Goal: Task Accomplishment & Management: Complete application form

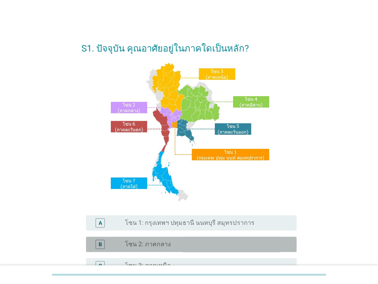
click at [191, 243] on div "radio_button_unchecked โซน 2: ภาคกลาง" at bounding box center [204, 245] width 159 height 8
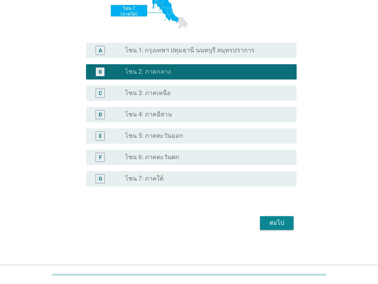
scroll to position [173, 0]
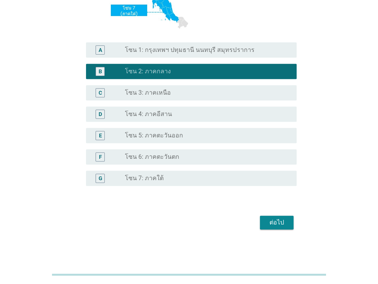
click at [282, 225] on div "ต่อไป" at bounding box center [276, 222] width 21 height 9
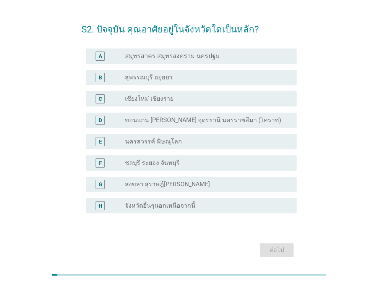
scroll to position [0, 0]
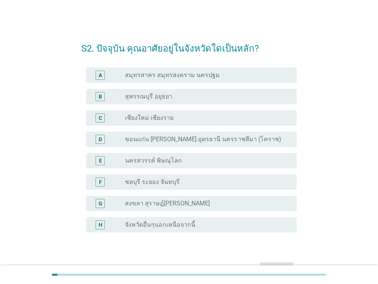
click at [226, 227] on div "radio_button_unchecked จังหวัดอื่นๆนอกเหนือจากนี้" at bounding box center [204, 225] width 159 height 8
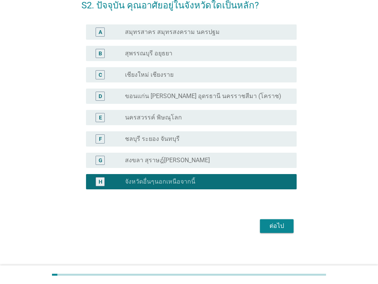
scroll to position [47, 0]
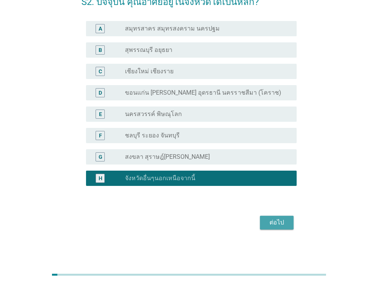
click at [285, 221] on div "ต่อไป" at bounding box center [276, 222] width 21 height 9
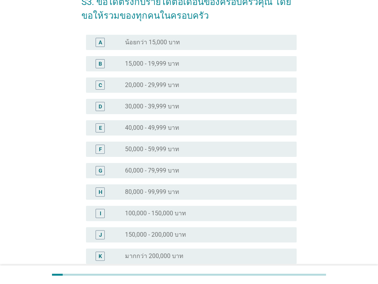
scroll to position [0, 0]
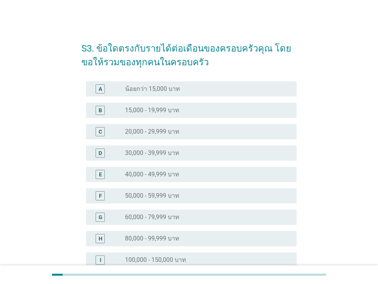
click at [221, 221] on div "radio_button_unchecked 60,000 - 79,999 บาท" at bounding box center [207, 217] width 165 height 9
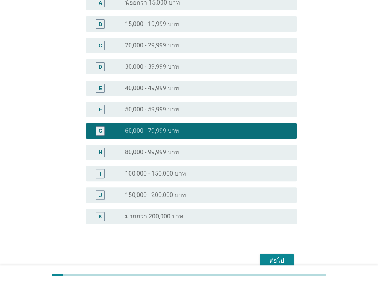
scroll to position [124, 0]
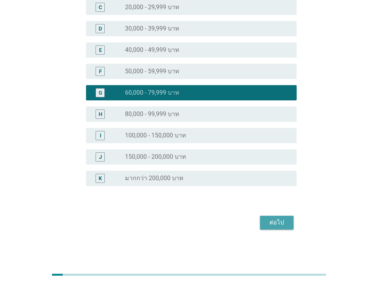
click at [285, 226] on div "ต่อไป" at bounding box center [276, 222] width 21 height 9
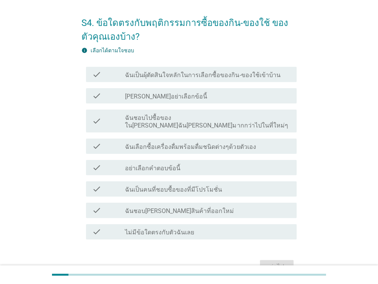
scroll to position [62, 0]
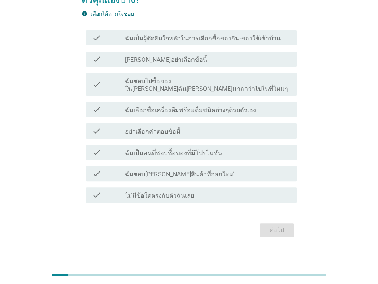
click at [266, 105] on div "check_box_outline_blank ฉันเลือกซื้อเครื่องดื่มพร้อมดื่มชนิดต่างๆด้วยตัวเอง" at bounding box center [207, 109] width 165 height 9
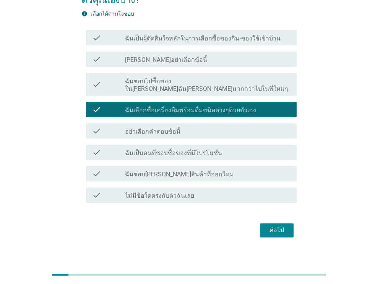
click at [264, 82] on div "check_box_outline_blank ฉันชอบไปซื้อของใน[PERSON_NAME]ฉัน[PERSON_NAME]มากกว่าไป…" at bounding box center [207, 84] width 165 height 17
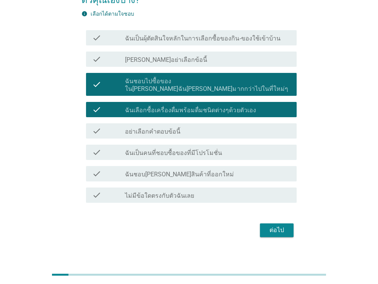
click at [286, 211] on form "S4. ข้อใดตรงกับพฤติกรรมการซื้อของกิน-ของใช้ ของตัวคุณเองบ้าง? info เลือกได้ตามใ…" at bounding box center [188, 106] width 215 height 268
click at [285, 226] on div "ต่อไป" at bounding box center [276, 230] width 21 height 9
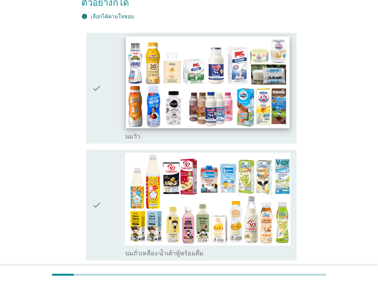
click at [249, 87] on img at bounding box center [207, 82] width 163 height 92
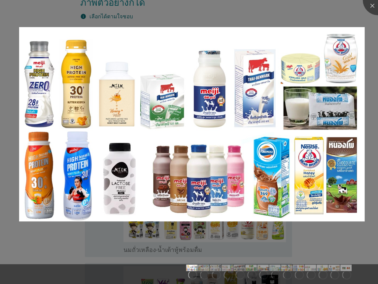
scroll to position [153, 0]
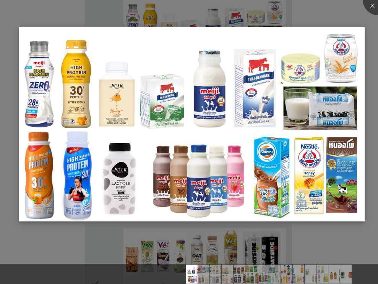
click at [248, 150] on img at bounding box center [191, 124] width 345 height 194
click at [371, 6] on div at bounding box center [377, 0] width 31 height 31
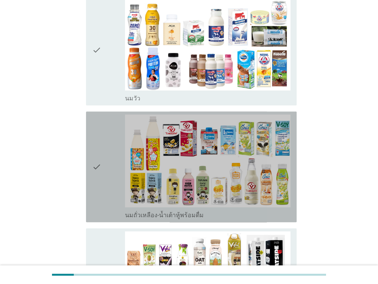
click at [103, 160] on div "check" at bounding box center [108, 167] width 33 height 105
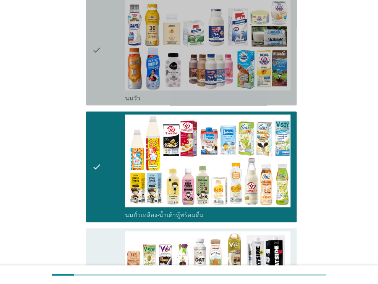
click at [100, 35] on icon "check" at bounding box center [96, 50] width 9 height 105
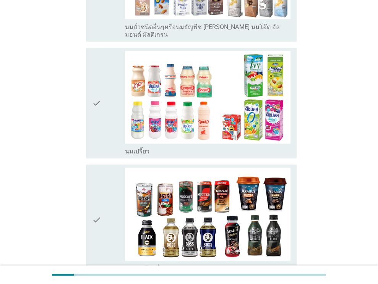
click at [96, 91] on icon "check" at bounding box center [96, 103] width 9 height 105
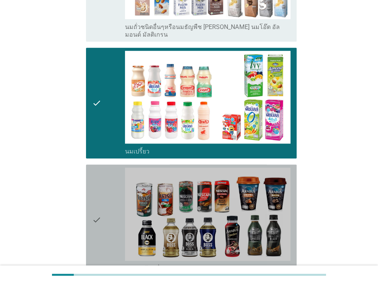
click at [106, 175] on div "check" at bounding box center [108, 220] width 33 height 105
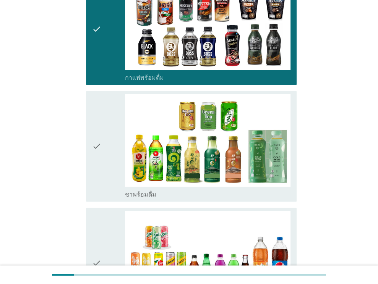
click at [113, 142] on div "check" at bounding box center [108, 146] width 33 height 105
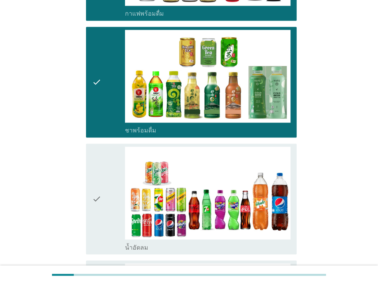
scroll to position [726, 0]
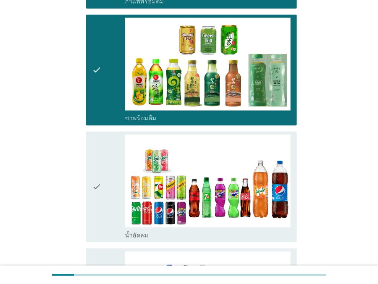
click at [108, 151] on div "check" at bounding box center [108, 186] width 33 height 105
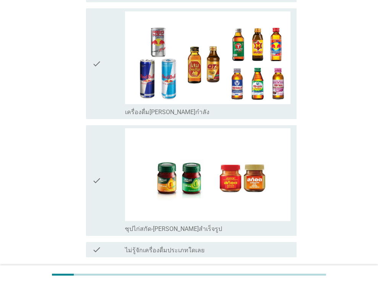
scroll to position [1566, 0]
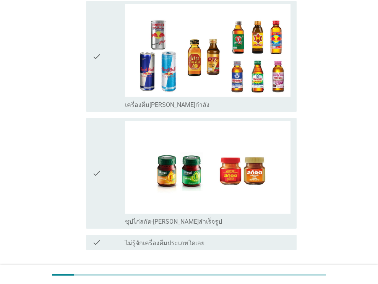
click at [105, 122] on div "check" at bounding box center [108, 173] width 33 height 105
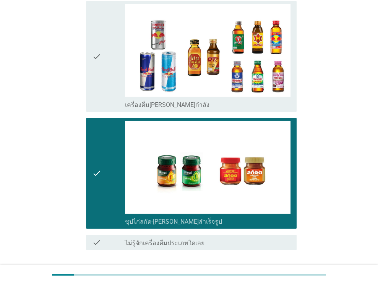
click at [273, 273] on div "ต่อไป" at bounding box center [276, 277] width 21 height 9
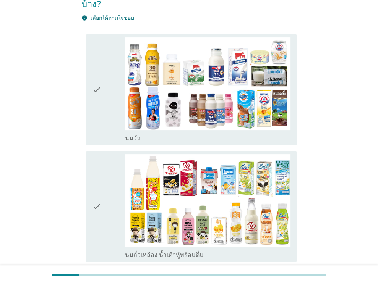
scroll to position [76, 0]
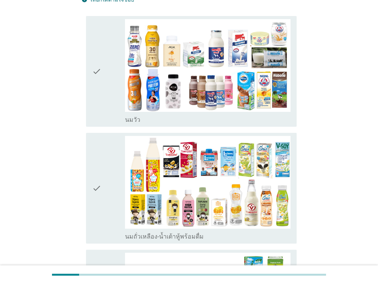
click at [105, 52] on div "check" at bounding box center [108, 71] width 33 height 105
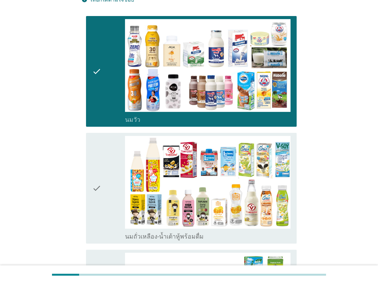
click at [108, 156] on div "check" at bounding box center [108, 188] width 33 height 105
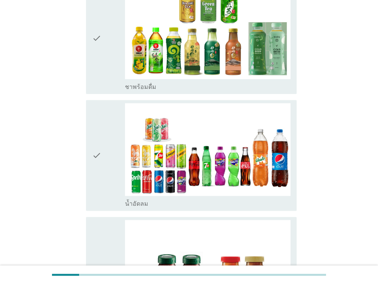
scroll to position [611, 0]
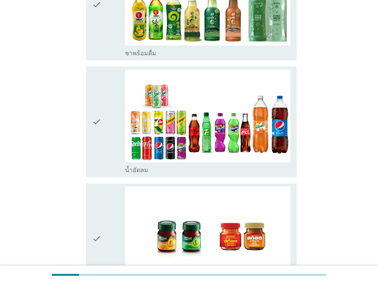
click at [101, 135] on div "check" at bounding box center [108, 121] width 33 height 105
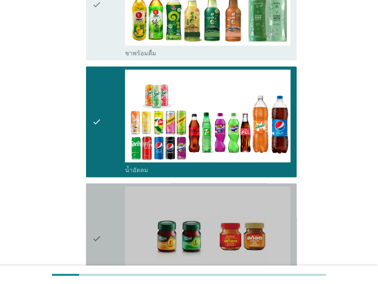
click at [110, 201] on div "check" at bounding box center [108, 238] width 33 height 105
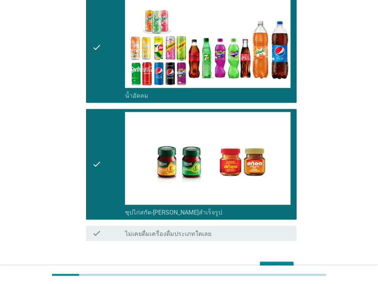
scroll to position [716, 0]
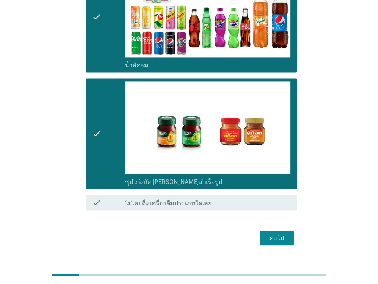
click at [279, 230] on div "ต่อไป" at bounding box center [188, 238] width 215 height 18
click at [278, 233] on div "ต่อไป" at bounding box center [276, 237] width 21 height 9
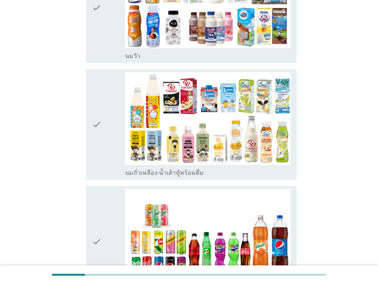
scroll to position [191, 0]
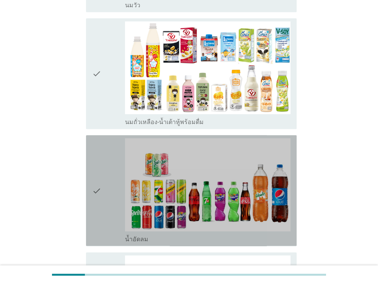
click at [107, 168] on div "check" at bounding box center [108, 190] width 33 height 105
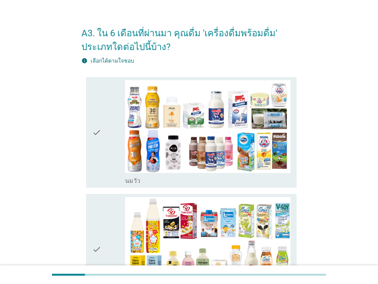
scroll to position [0, 0]
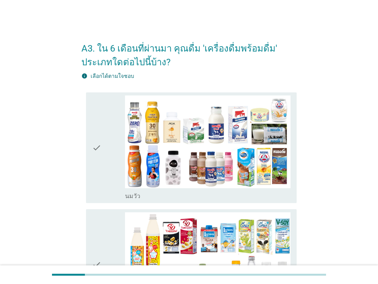
click at [101, 116] on div "check" at bounding box center [108, 147] width 33 height 105
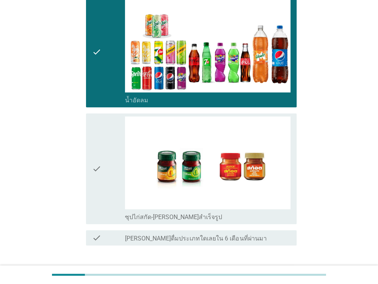
scroll to position [344, 0]
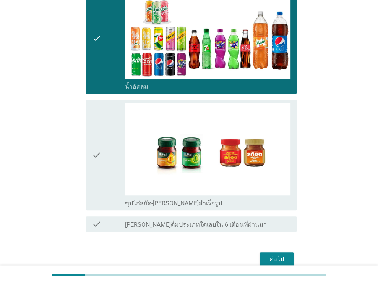
click at [99, 142] on icon "check" at bounding box center [96, 155] width 9 height 105
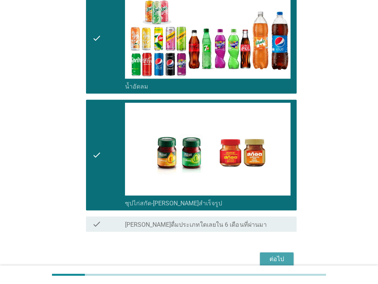
click at [290, 257] on button "ต่อไป" at bounding box center [277, 259] width 34 height 14
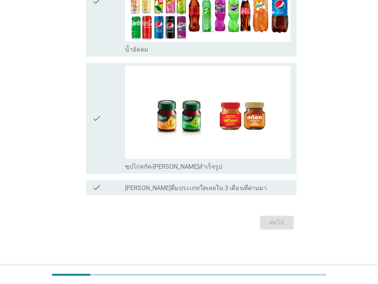
scroll to position [0, 0]
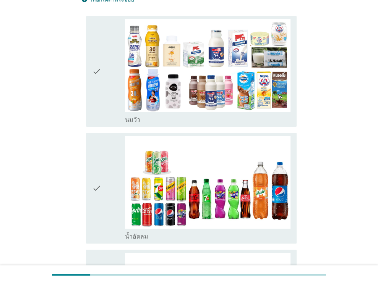
click at [116, 110] on div "check" at bounding box center [108, 71] width 33 height 105
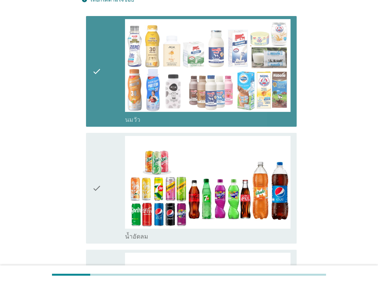
scroll to position [263, 0]
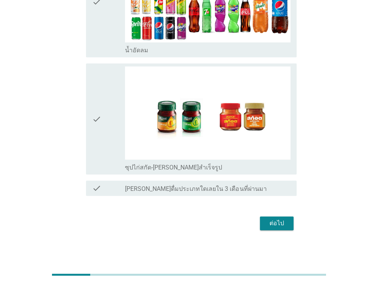
click at [105, 27] on div "check" at bounding box center [108, 2] width 33 height 105
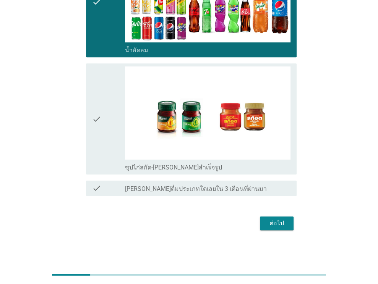
click at [278, 224] on div "ต่อไป" at bounding box center [276, 223] width 21 height 9
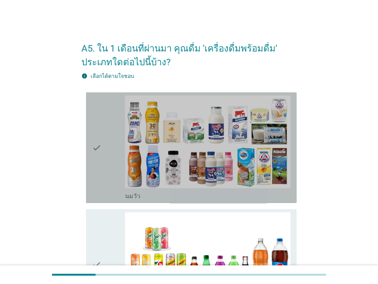
click at [107, 150] on div "check" at bounding box center [108, 147] width 33 height 105
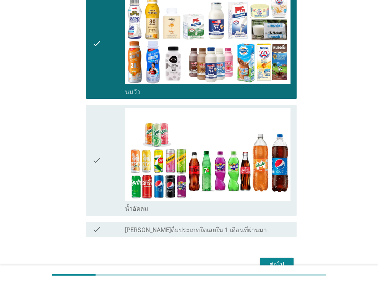
scroll to position [146, 0]
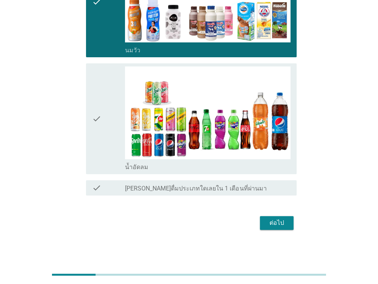
click at [102, 123] on div "check" at bounding box center [108, 118] width 33 height 105
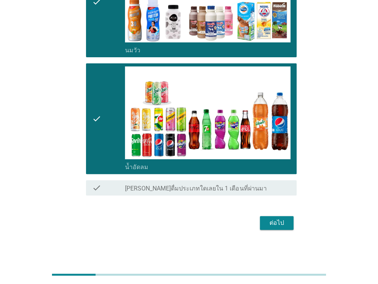
click at [292, 218] on button "ต่อไป" at bounding box center [277, 223] width 34 height 14
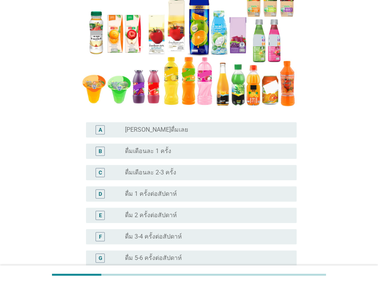
scroll to position [59, 0]
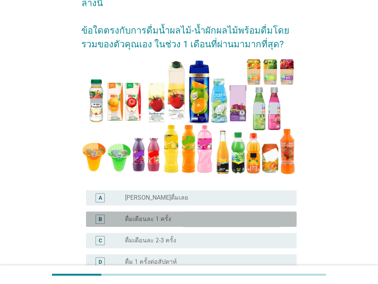
click at [221, 217] on div "radio_button_unchecked ดื่มเดือนละ 1 ครั้ง" at bounding box center [204, 219] width 159 height 8
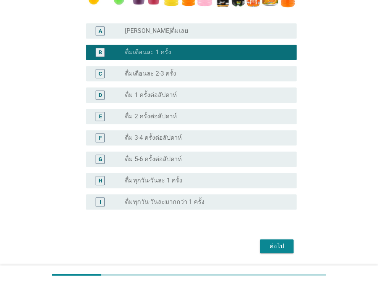
scroll to position [250, 0]
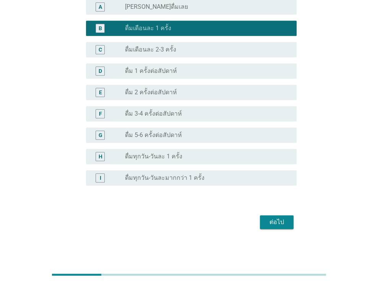
click at [290, 228] on button "ต่อไป" at bounding box center [277, 222] width 34 height 14
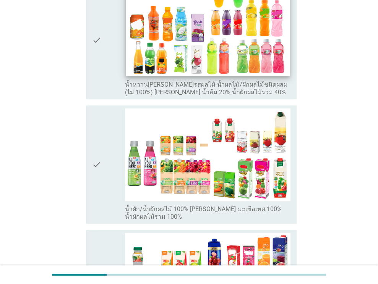
scroll to position [267, 0]
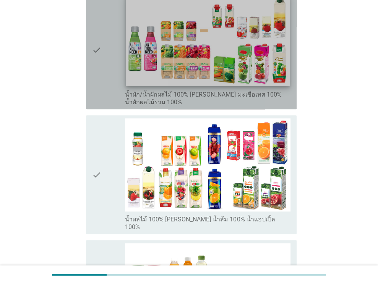
click at [204, 30] on img at bounding box center [207, 40] width 163 height 92
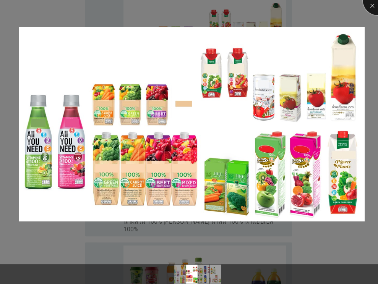
click at [371, 8] on div at bounding box center [377, 0] width 31 height 31
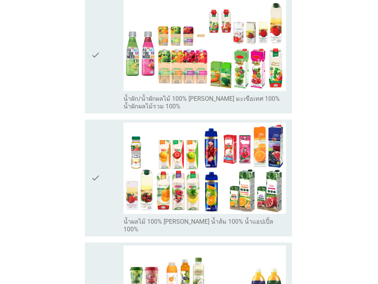
click at [100, 79] on div at bounding box center [189, 142] width 378 height 284
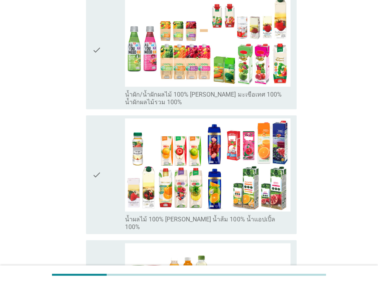
click at [96, 51] on icon "check" at bounding box center [96, 50] width 9 height 112
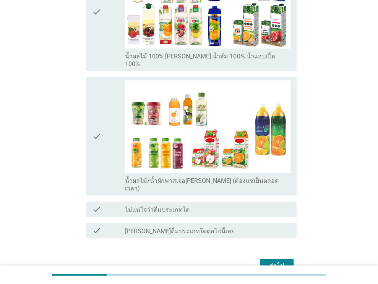
scroll to position [444, 0]
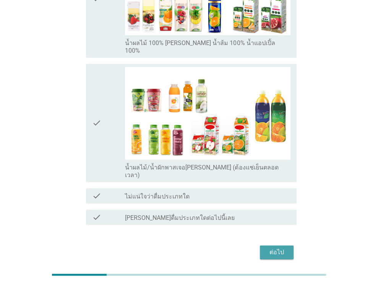
click at [276, 248] on div "ต่อไป" at bounding box center [276, 252] width 21 height 9
